Goal: Task Accomplishment & Management: Manage account settings

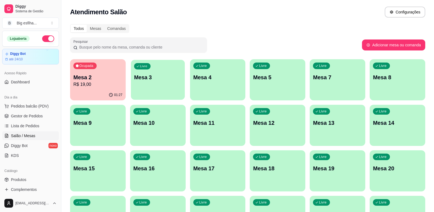
click at [174, 83] on div "Livre Mesa 3" at bounding box center [158, 76] width 54 height 33
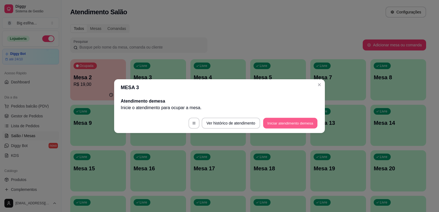
click at [295, 123] on button "Iniciar atendimento de mesa" at bounding box center [290, 123] width 54 height 11
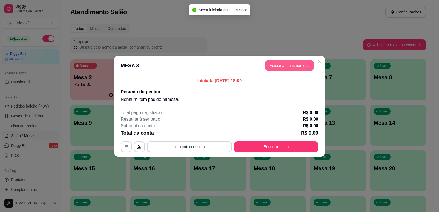
click at [293, 63] on button "Adicionar itens na mesa" at bounding box center [289, 65] width 49 height 11
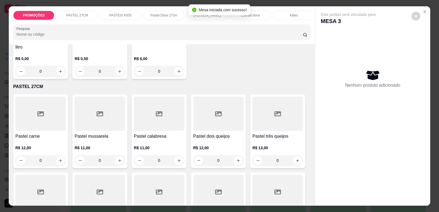
scroll to position [82, 0]
click at [49, 154] on div "R$ 12,00 0" at bounding box center [40, 154] width 50 height 21
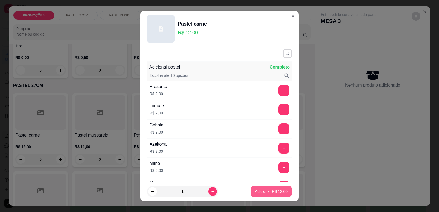
click at [273, 192] on p "Adicionar R$ 12,00" at bounding box center [271, 191] width 33 height 5
type input "1"
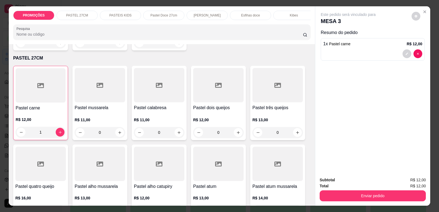
scroll to position [137, 0]
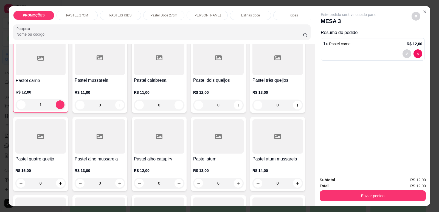
click at [196, 173] on p "R$ 13,00" at bounding box center [218, 170] width 50 height 5
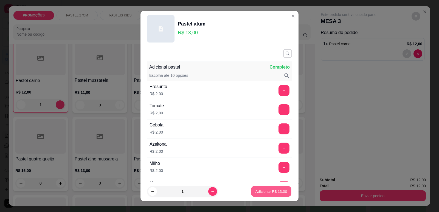
click at [260, 189] on p "Adicionar R$ 13,00" at bounding box center [271, 191] width 32 height 5
type input "1"
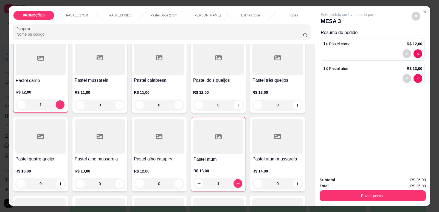
click at [206, 16] on p "[PERSON_NAME]" at bounding box center [207, 15] width 27 height 4
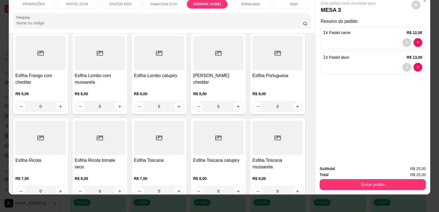
scroll to position [2137, 0]
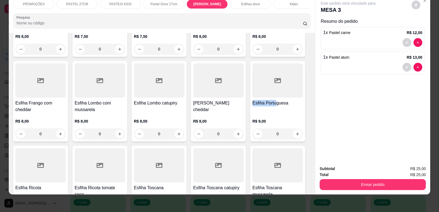
click at [273, 83] on div "Esfiha Portuguesa R$ 9,00 0" at bounding box center [277, 101] width 55 height 80
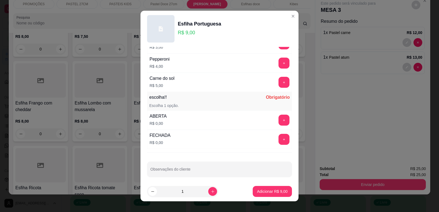
scroll to position [433, 0]
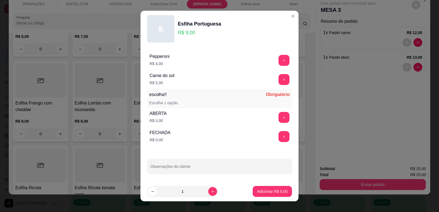
click at [278, 137] on button "+" at bounding box center [283, 136] width 11 height 11
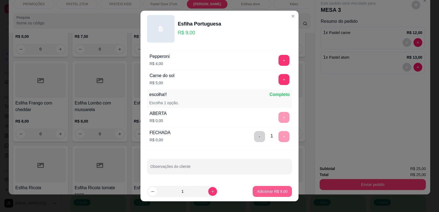
click at [258, 191] on p "Adicionar R$ 9,00" at bounding box center [272, 191] width 30 height 5
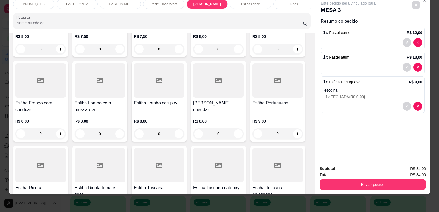
click at [257, 4] on p "Esfihas doce" at bounding box center [250, 4] width 19 height 4
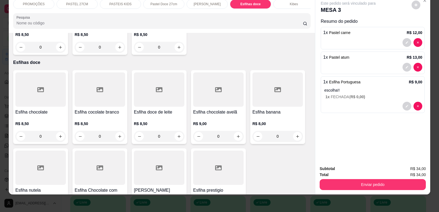
scroll to position [0, 0]
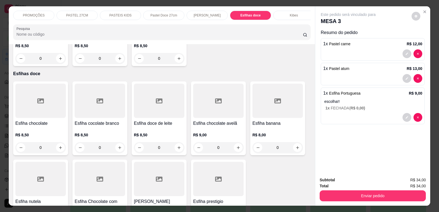
click at [277, 19] on div "Kibes" at bounding box center [293, 15] width 41 height 9
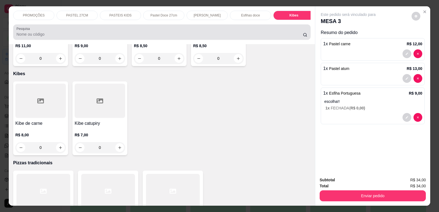
scroll to position [11, 0]
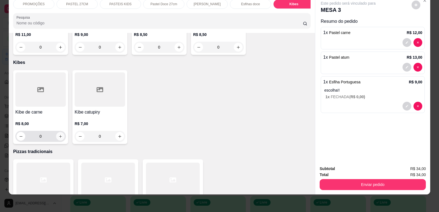
click at [59, 135] on icon "increase-product-quantity" at bounding box center [60, 136] width 3 height 3
type input "1"
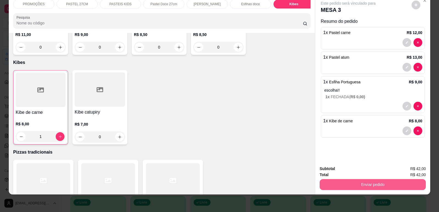
click at [382, 183] on button "Enviar pedido" at bounding box center [372, 184] width 106 height 11
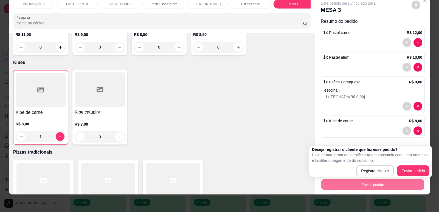
click at [261, 149] on p "Pizzas tradicionais" at bounding box center [161, 152] width 297 height 7
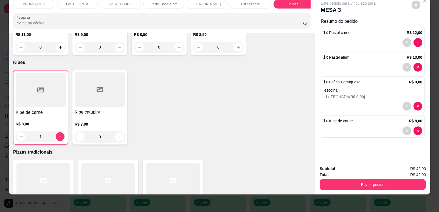
click at [382, 177] on div "Total R$ 42,00" at bounding box center [372, 175] width 106 height 6
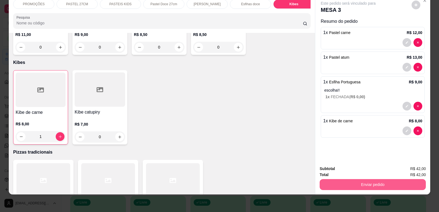
click at [388, 180] on button "Enviar pedido" at bounding box center [372, 184] width 106 height 11
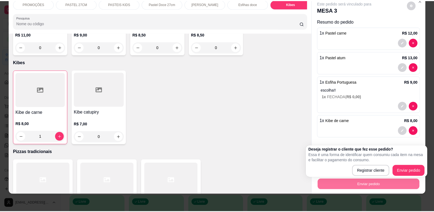
scroll to position [0, 0]
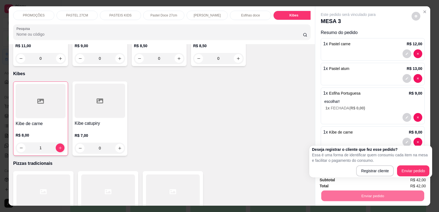
click at [416, 178] on span "R$ 42,00" at bounding box center [418, 180] width 16 height 6
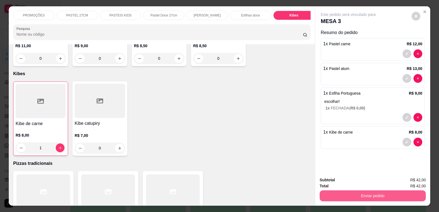
click at [350, 193] on button "Enviar pedido" at bounding box center [372, 195] width 106 height 11
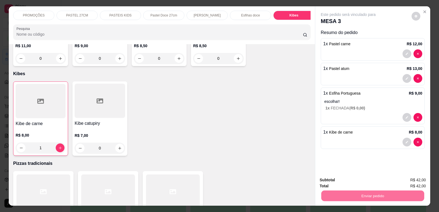
click at [419, 177] on button "Enviar pedido" at bounding box center [411, 182] width 31 height 10
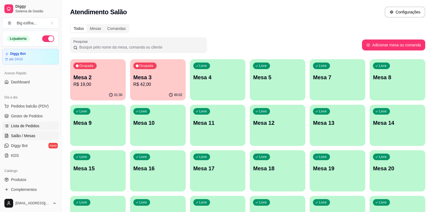
click at [35, 126] on span "Lista de Pedidos" at bounding box center [25, 125] width 29 height 5
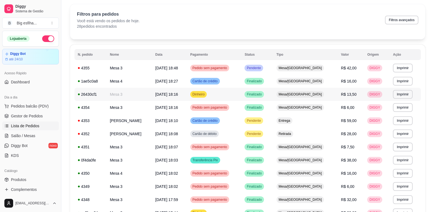
scroll to position [27, 0]
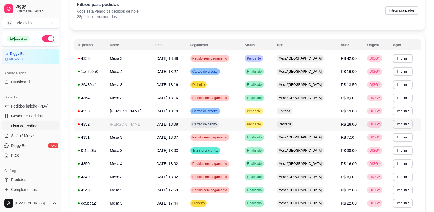
click at [157, 123] on td "[DATE] 18:08" at bounding box center [169, 124] width 35 height 13
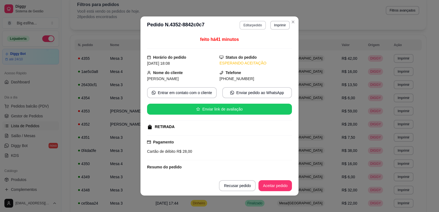
click at [251, 24] on button "Editar pedido" at bounding box center [252, 25] width 26 height 9
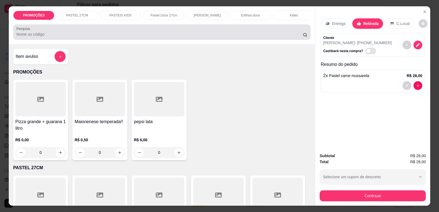
click at [189, 37] on input "Pesquisa" at bounding box center [159, 34] width 286 height 5
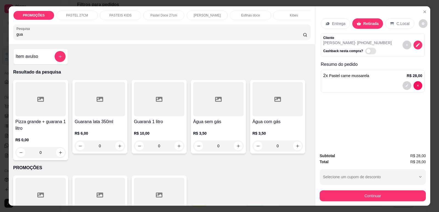
type input "gua"
click at [158, 102] on icon at bounding box center [159, 99] width 7 height 5
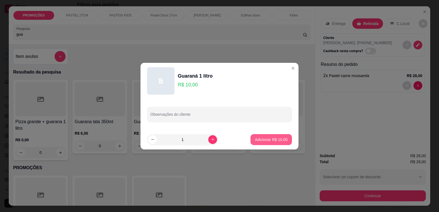
click at [267, 135] on button "Adicionar R$ 10,00" at bounding box center [270, 139] width 41 height 11
type input "1"
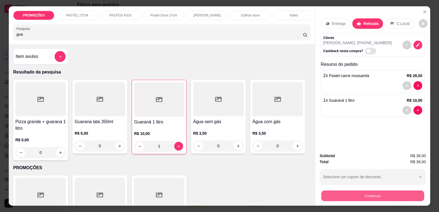
click at [372, 198] on button "Continuar" at bounding box center [372, 195] width 103 height 11
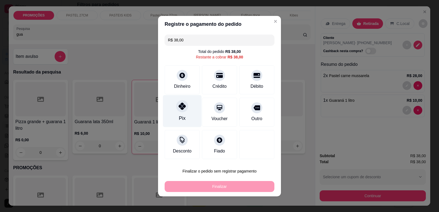
click at [180, 108] on icon at bounding box center [181, 106] width 7 height 7
type input "R$ 0,00"
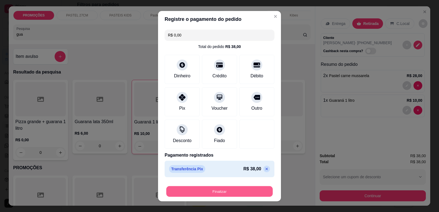
click at [223, 193] on button "Finalizar" at bounding box center [219, 191] width 106 height 11
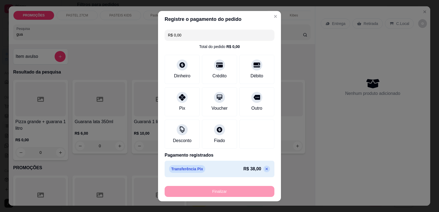
type input "0"
type input "-R$ 38,00"
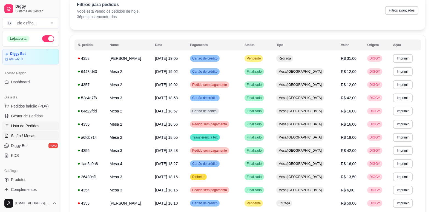
click at [11, 131] on link "Salão / Mesas" at bounding box center [30, 135] width 57 height 9
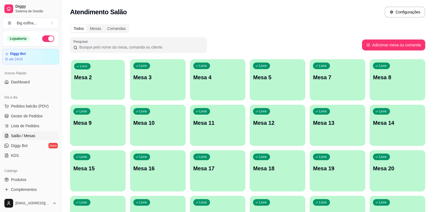
click at [102, 84] on div "Livre Mesa 2" at bounding box center [98, 76] width 54 height 33
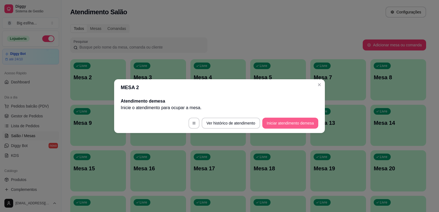
click at [301, 123] on button "Iniciar atendimento de mesa" at bounding box center [290, 123] width 56 height 11
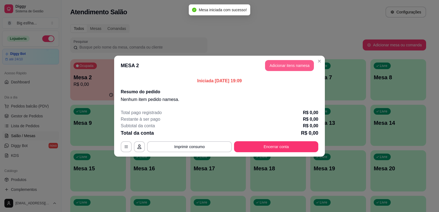
click at [293, 65] on button "Adicionar itens na mesa" at bounding box center [289, 65] width 49 height 11
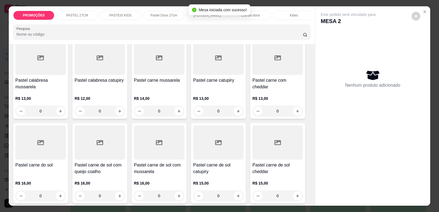
scroll to position [384, 0]
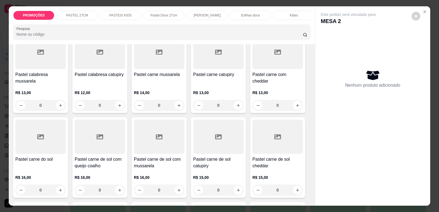
click at [159, 89] on div "R$ 14,00 0" at bounding box center [159, 97] width 50 height 26
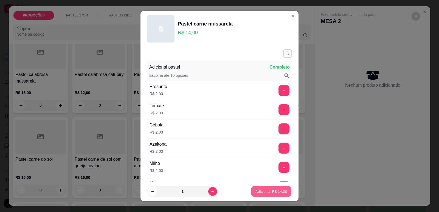
click at [268, 191] on p "Adicionar R$ 14,00" at bounding box center [271, 191] width 32 height 5
type input "1"
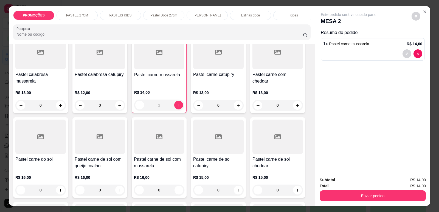
scroll to position [356, 0]
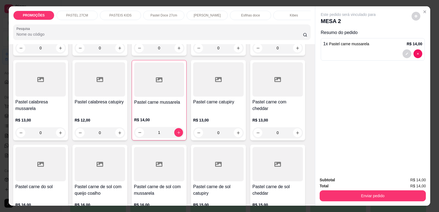
click at [131, 15] on div "PASTEIS KIDS" at bounding box center [120, 15] width 41 height 9
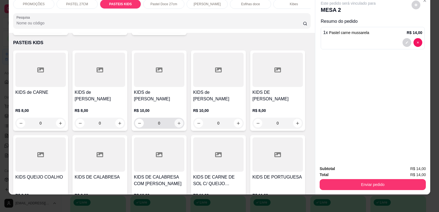
click at [175, 119] on button "increase-product-quantity" at bounding box center [178, 123] width 9 height 9
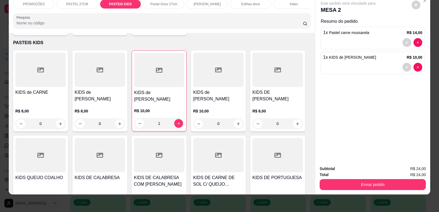
type input "1"
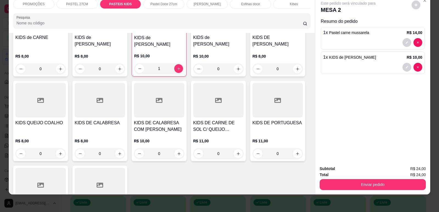
scroll to position [0, 0]
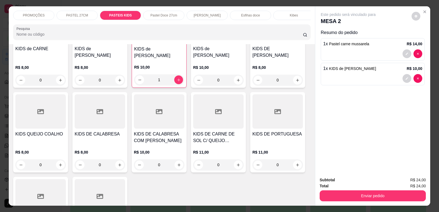
click at [217, 15] on p "[PERSON_NAME]" at bounding box center [207, 15] width 27 height 4
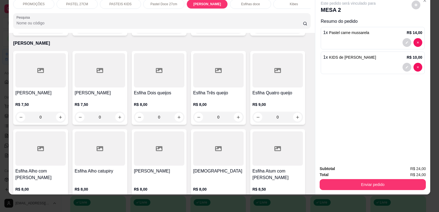
click at [37, 67] on icon at bounding box center [40, 70] width 7 height 7
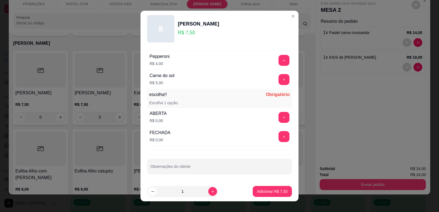
scroll to position [7, 0]
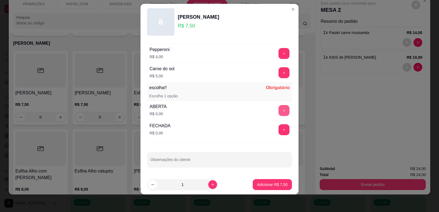
click at [278, 110] on button "+" at bounding box center [283, 110] width 11 height 11
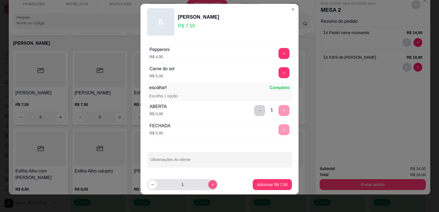
click at [211, 184] on icon "increase-product-quantity" at bounding box center [213, 185] width 4 height 4
type input "2"
click at [271, 186] on p "Adicionar R$ 15,00" at bounding box center [271, 184] width 33 height 5
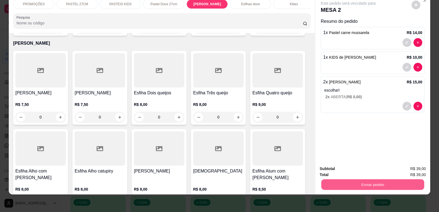
click at [342, 186] on button "Enviar pedido" at bounding box center [372, 184] width 103 height 11
click at [407, 168] on button "Enviar pedido" at bounding box center [411, 171] width 30 height 10
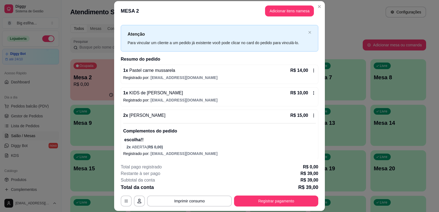
scroll to position [11, 0]
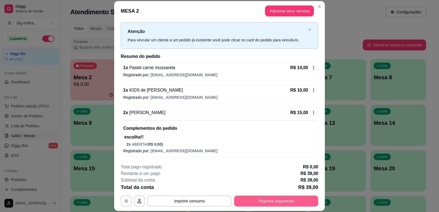
click at [268, 204] on button "Registrar pagamento" at bounding box center [276, 200] width 84 height 11
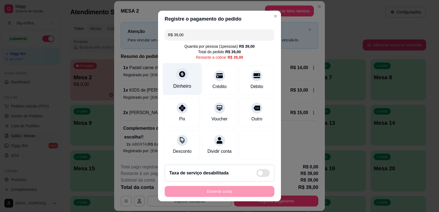
click at [183, 88] on div "Dinheiro" at bounding box center [182, 86] width 18 height 7
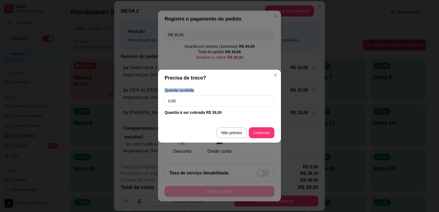
drag, startPoint x: 194, startPoint y: 93, endPoint x: 196, endPoint y: 98, distance: 5.3
click at [196, 98] on div "Quantia recebida 0,00 Quantia à ser cobrada R$ 39,00" at bounding box center [219, 101] width 123 height 31
click at [197, 99] on input "0,00" at bounding box center [219, 100] width 110 height 11
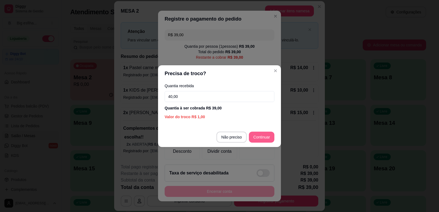
type input "40,00"
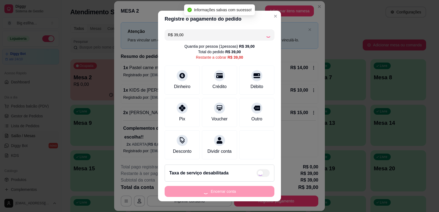
type input "R$ 0,00"
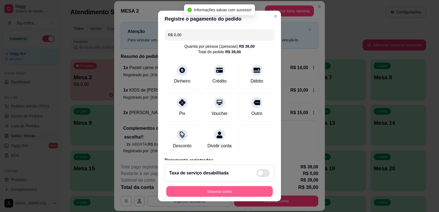
click at [236, 187] on button "Encerrar conta" at bounding box center [219, 191] width 106 height 11
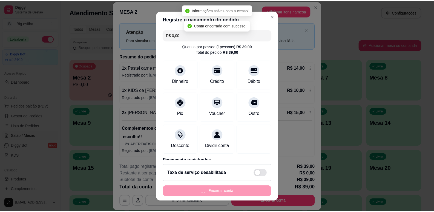
scroll to position [0, 0]
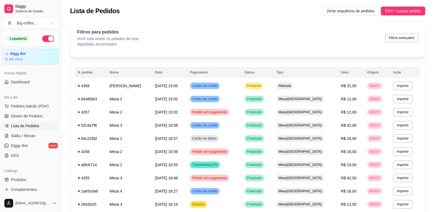
scroll to position [27, 0]
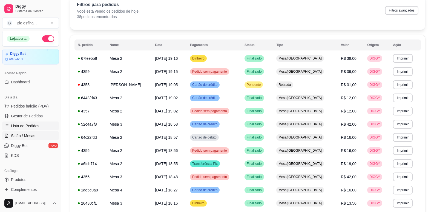
click at [27, 139] on link "Salão / Mesas" at bounding box center [30, 135] width 57 height 9
